Goal: Task Accomplishment & Management: Complete application form

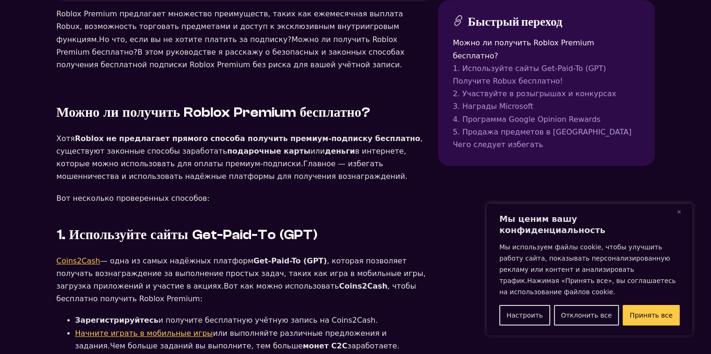
scroll to position [561, 0]
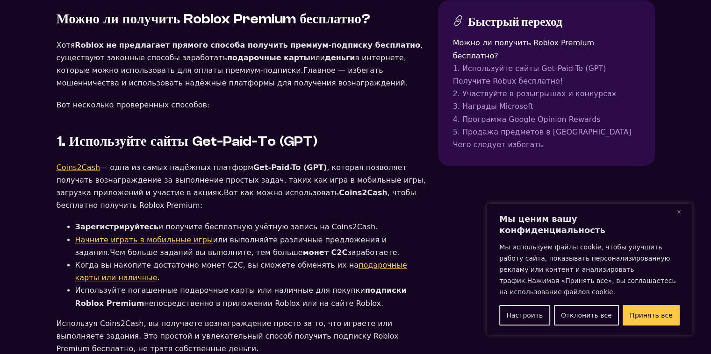
click at [64, 163] on ya-tr-span "Coins2Cash" at bounding box center [79, 167] width 44 height 9
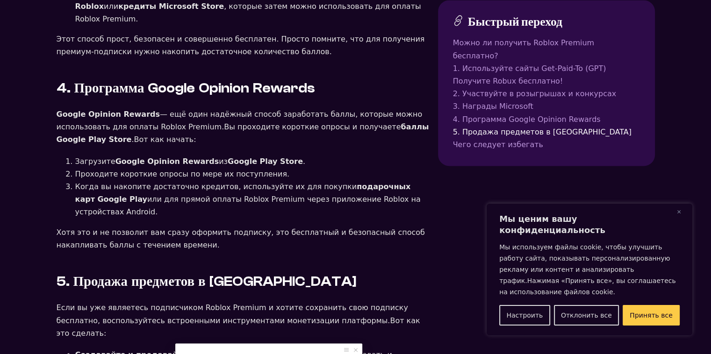
scroll to position [1458, 0]
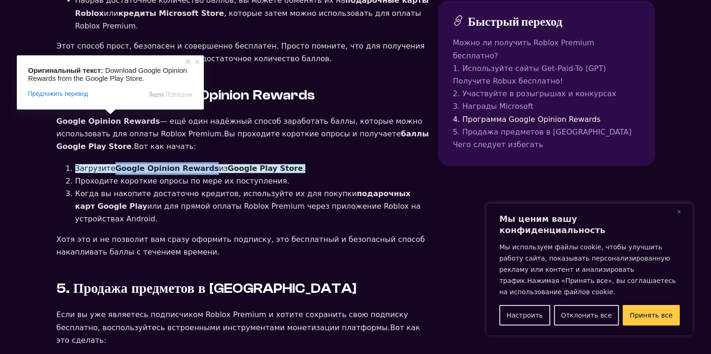
drag, startPoint x: 109, startPoint y: 120, endPoint x: 198, endPoint y: 118, distance: 89.3
click at [198, 162] on li "Загрузите Google Opinion Rewards из Google Play Store ." at bounding box center [252, 168] width 355 height 13
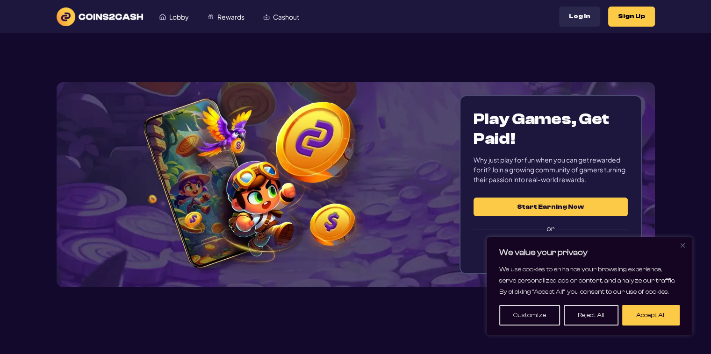
click at [683, 244] on img "Close" at bounding box center [682, 245] width 4 height 4
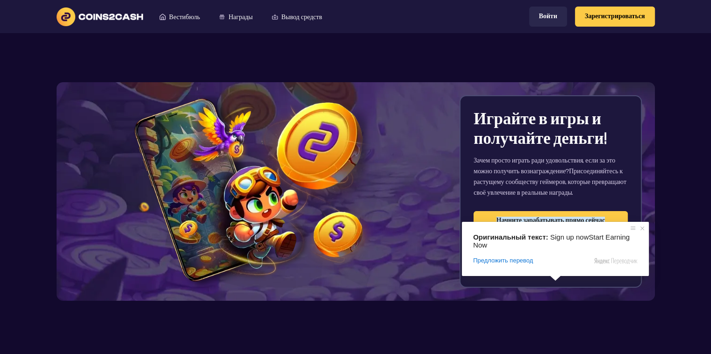
click at [553, 220] on ya-tr-span "Начните зарабатывать прямо сейчас" at bounding box center [550, 220] width 108 height 7
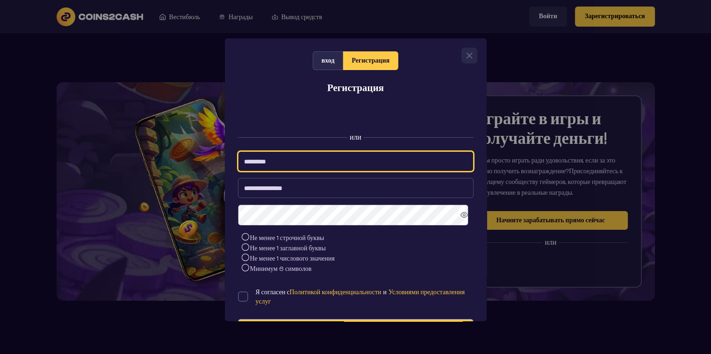
click at [300, 168] on input at bounding box center [356, 161] width 236 height 20
type input "**********"
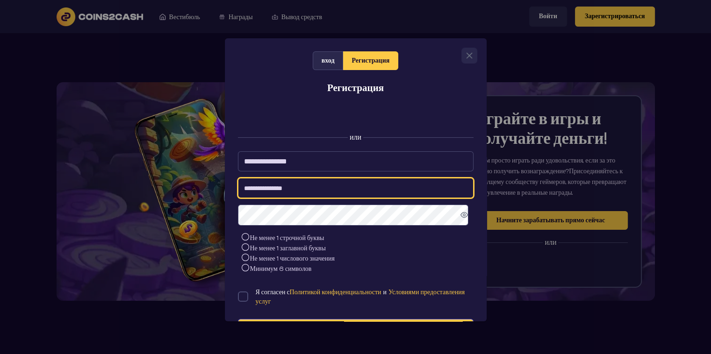
click at [279, 194] on input at bounding box center [356, 188] width 236 height 20
type input "**********"
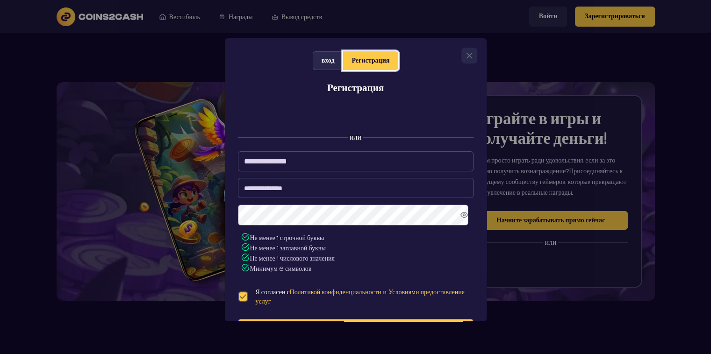
click at [355, 62] on span "Регистрация" at bounding box center [370, 61] width 38 height 8
click at [387, 64] on div "Регистрация" at bounding box center [370, 60] width 55 height 19
click at [370, 69] on div "Регистрация" at bounding box center [370, 60] width 55 height 19
click at [373, 62] on span "Регистрация" at bounding box center [370, 61] width 38 height 8
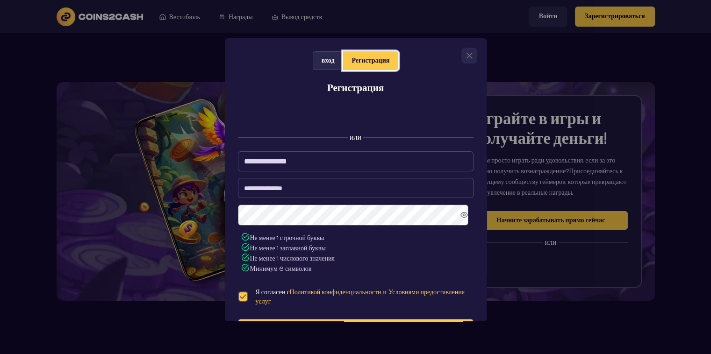
click at [373, 62] on span "Регистрация" at bounding box center [370, 61] width 38 height 8
click at [370, 64] on span "Регистрация" at bounding box center [370, 61] width 38 height 8
click at [354, 58] on span "Регистрация" at bounding box center [370, 61] width 38 height 8
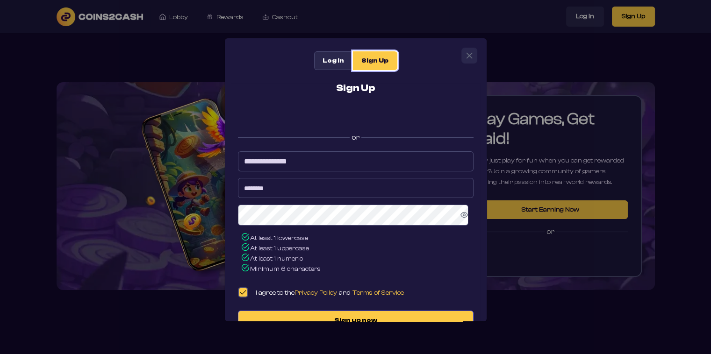
click at [368, 60] on span "Sign Up" at bounding box center [374, 61] width 27 height 8
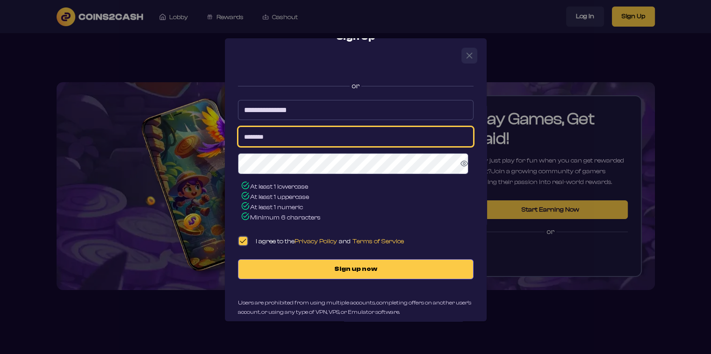
scroll to position [65, 0]
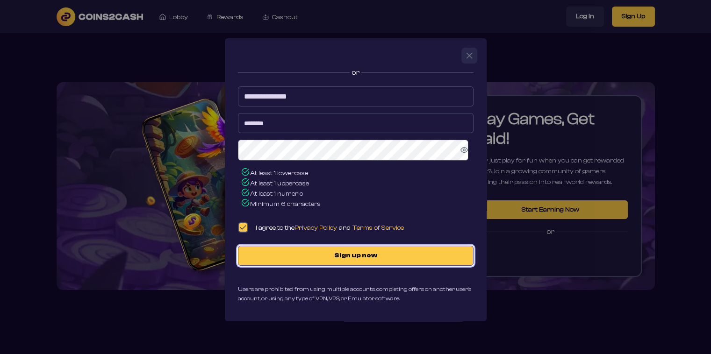
click at [308, 254] on span "Sign up now" at bounding box center [356, 256] width 216 height 8
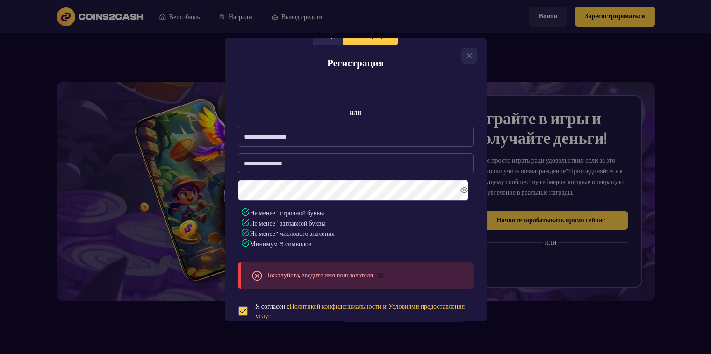
scroll to position [0, 0]
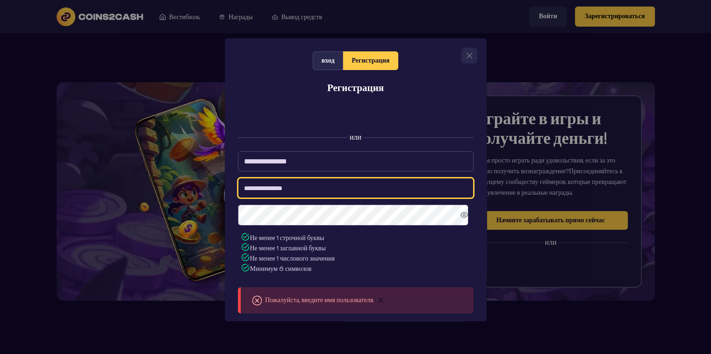
click at [305, 194] on input at bounding box center [356, 188] width 236 height 20
type input "**********"
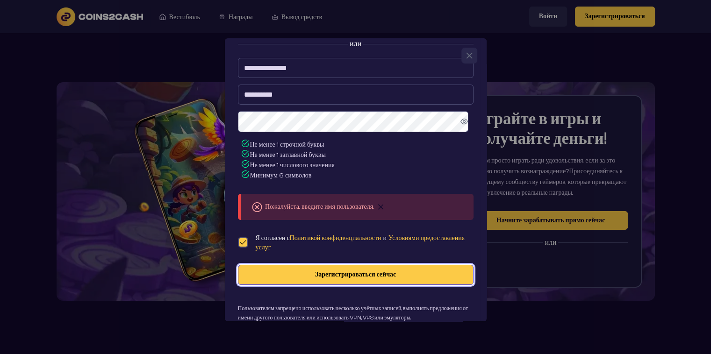
click at [334, 275] on ya-tr-span "Зарегистрироваться сейчас" at bounding box center [355, 274] width 81 height 7
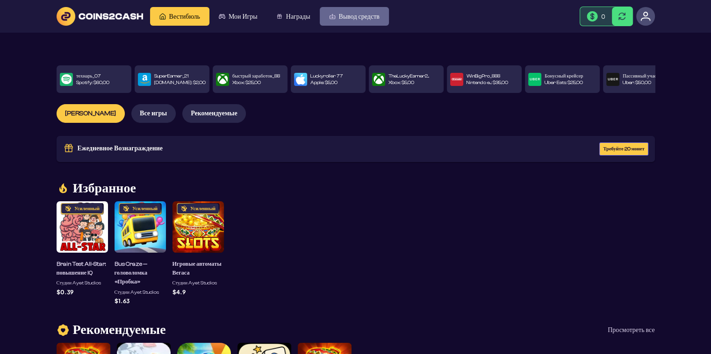
click at [343, 21] on link "Вывод средств" at bounding box center [354, 16] width 69 height 19
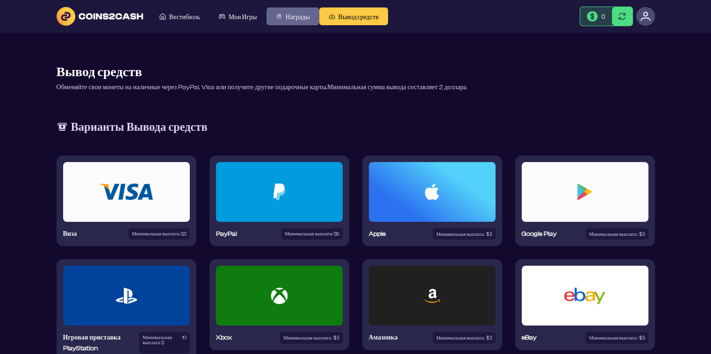
click at [293, 15] on span "Награды" at bounding box center [298, 16] width 24 height 7
